Goal: Task Accomplishment & Management: Manage account settings

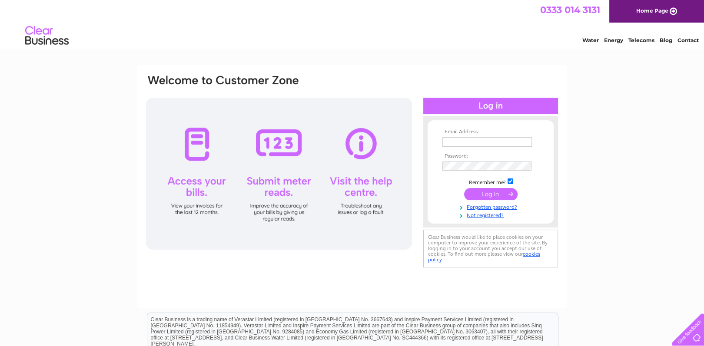
click at [644, 13] on link "Home Page" at bounding box center [656, 11] width 95 height 23
click at [451, 144] on input "text" at bounding box center [487, 142] width 90 height 10
type input "esmmoss1@btinternet.com"
click at [486, 192] on input "submit" at bounding box center [490, 194] width 53 height 12
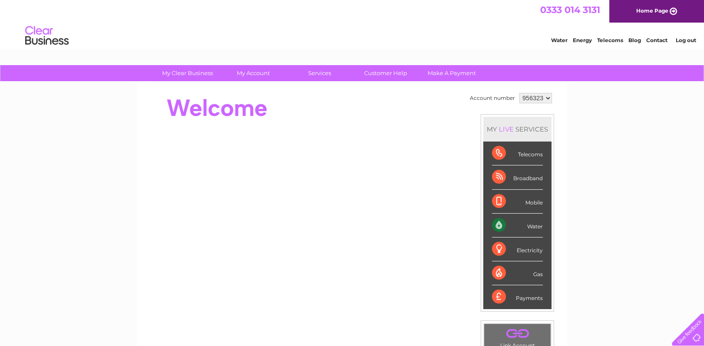
click at [579, 38] on link "Energy" at bounding box center [582, 40] width 19 height 7
click at [685, 41] on link "Log out" at bounding box center [685, 40] width 20 height 7
